Goal: Obtain resource: Obtain resource

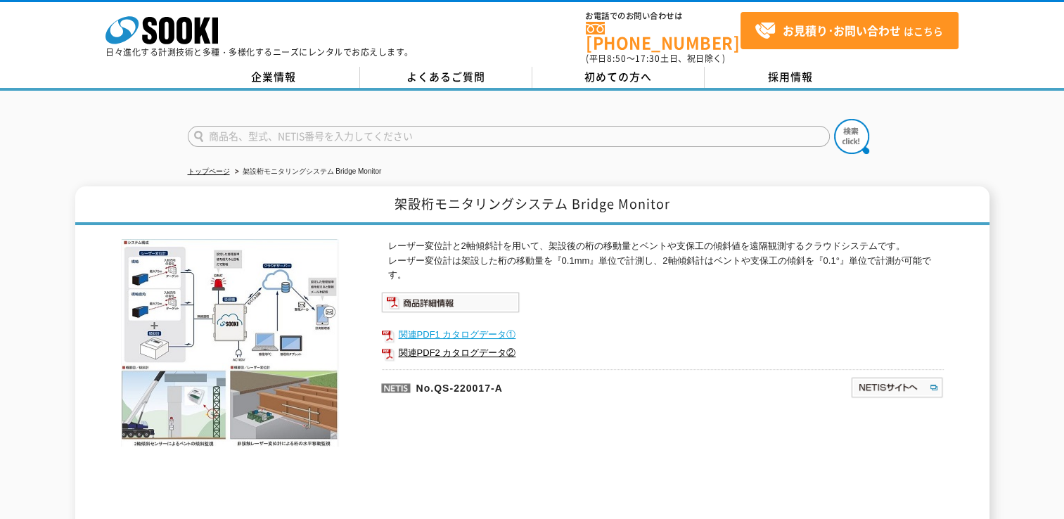
click at [436, 328] on link "関連PDF1 カタログデータ①" at bounding box center [662, 335] width 563 height 18
click at [432, 344] on link "関連PDF2 カタログデータ②" at bounding box center [662, 353] width 563 height 18
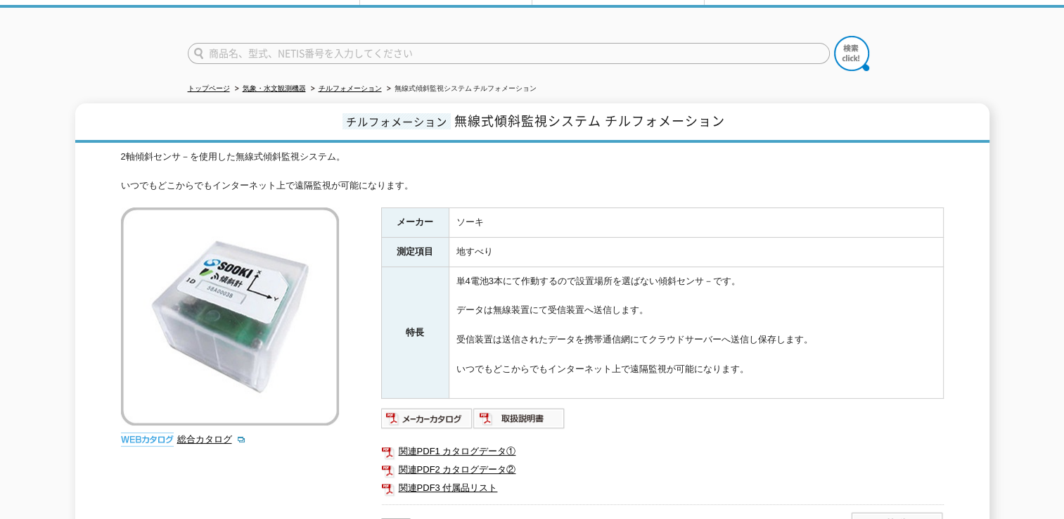
scroll to position [141, 0]
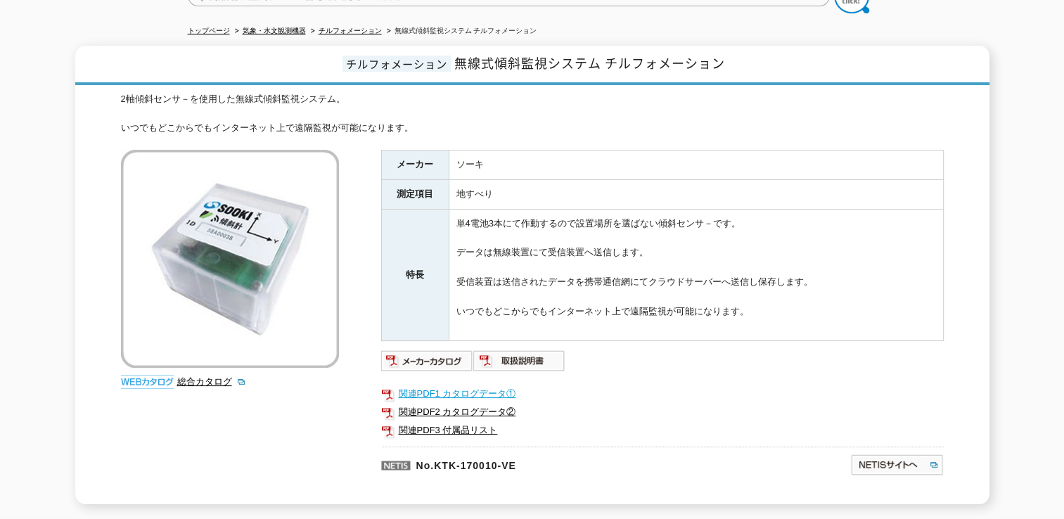
click at [451, 385] on link "関連PDF1 カタログデータ①" at bounding box center [662, 394] width 563 height 18
click at [461, 403] on link "関連PDF2 カタログデータ②" at bounding box center [662, 412] width 563 height 18
click at [468, 421] on link "関連PDF3 付属品リスト" at bounding box center [662, 430] width 563 height 18
